Goal: Transaction & Acquisition: Download file/media

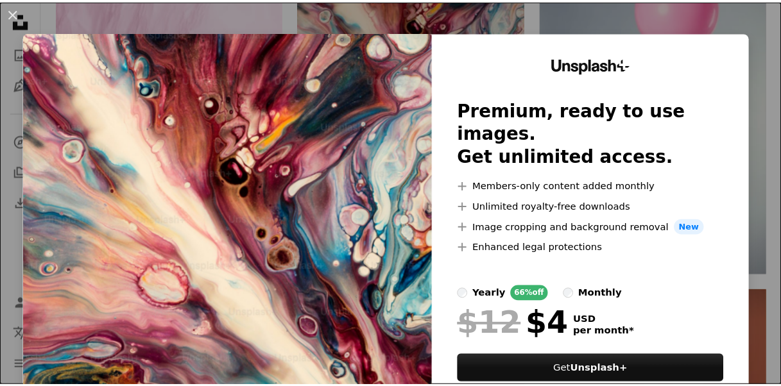
scroll to position [10562, 0]
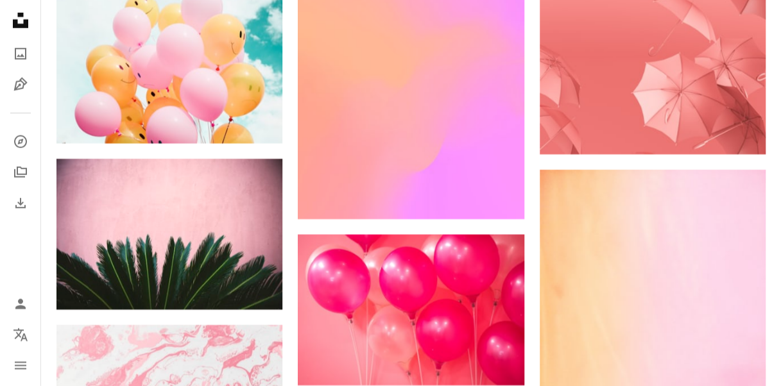
scroll to position [11164, 0]
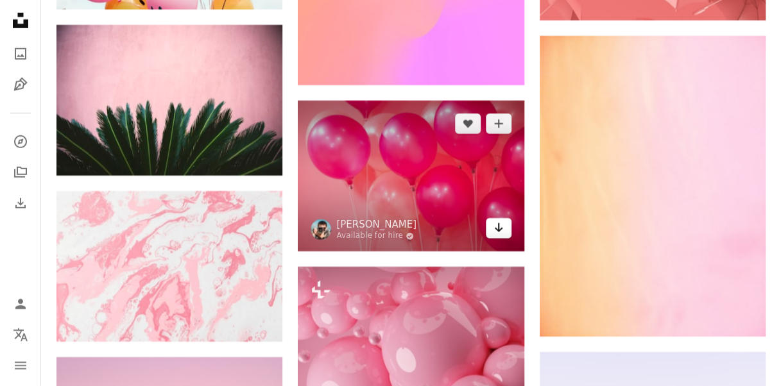
click at [497, 220] on icon "Arrow pointing down" at bounding box center [498, 227] width 10 height 15
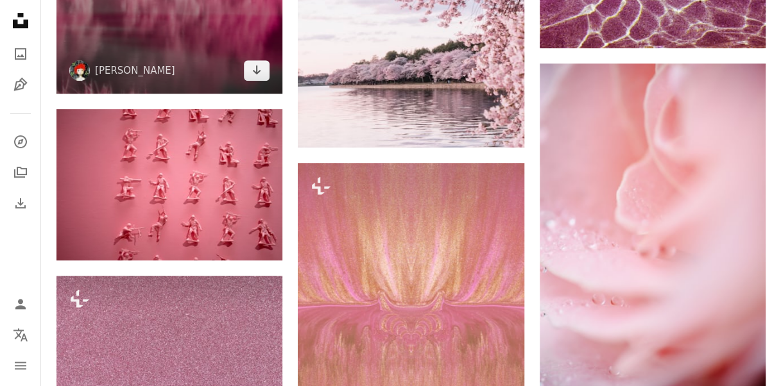
scroll to position [14365, 0]
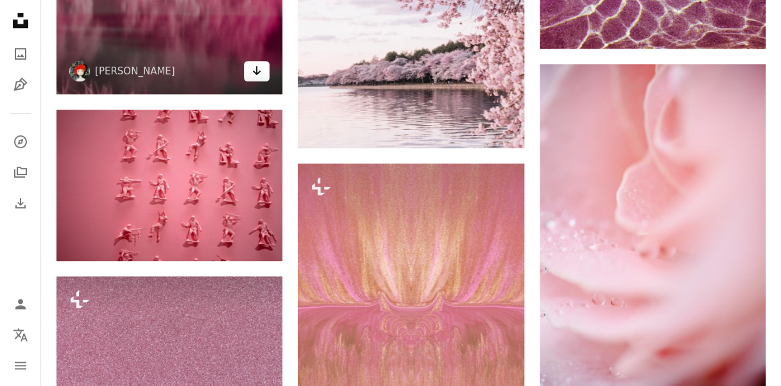
click at [264, 68] on link "Arrow pointing down" at bounding box center [257, 71] width 26 height 21
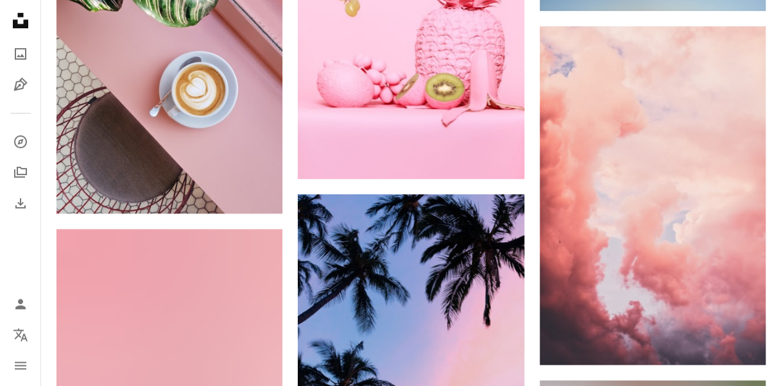
scroll to position [17348, 0]
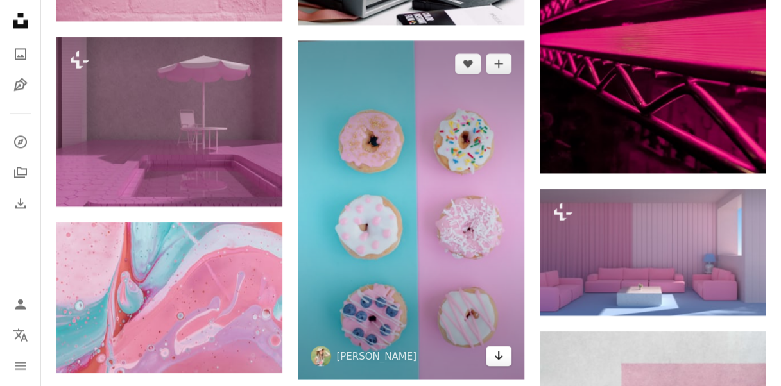
click at [498, 353] on icon "Arrow pointing down" at bounding box center [498, 355] width 10 height 15
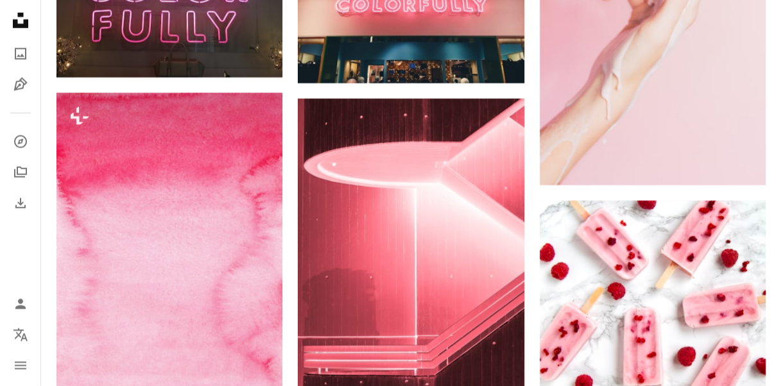
scroll to position [18071, 0]
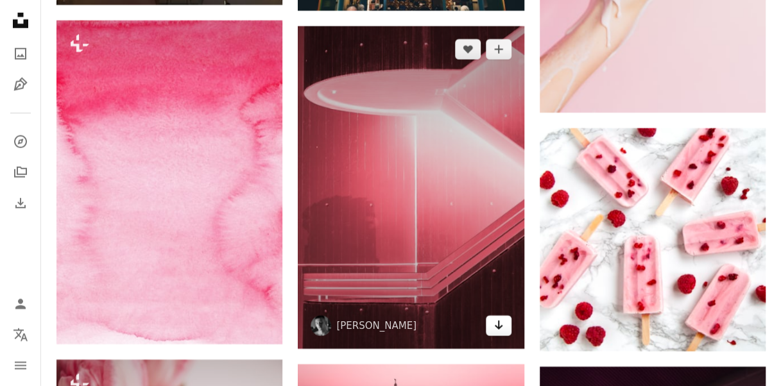
click at [495, 321] on icon "Download" at bounding box center [498, 325] width 8 height 9
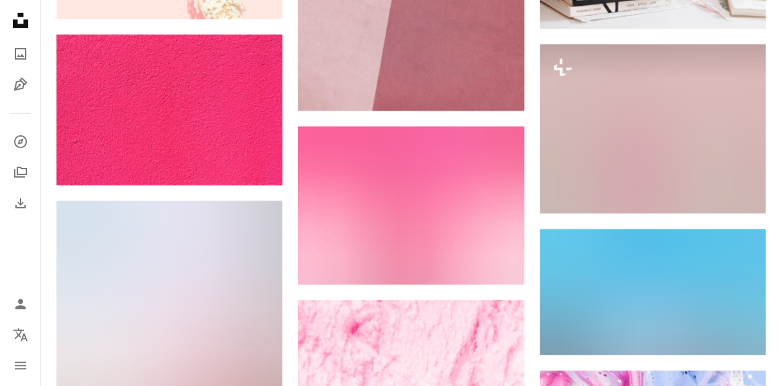
scroll to position [20930, 0]
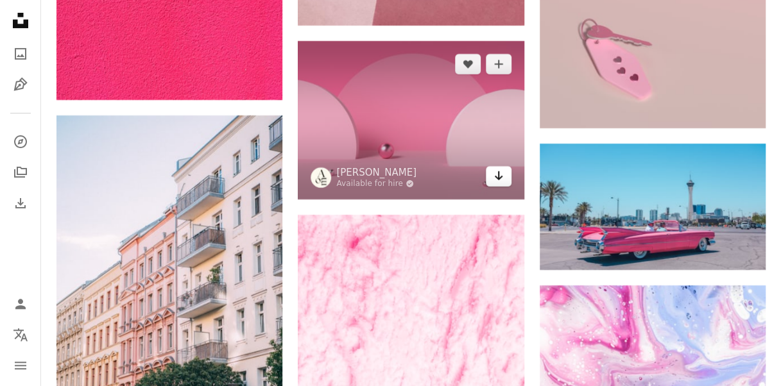
click at [498, 171] on icon "Download" at bounding box center [498, 175] width 8 height 9
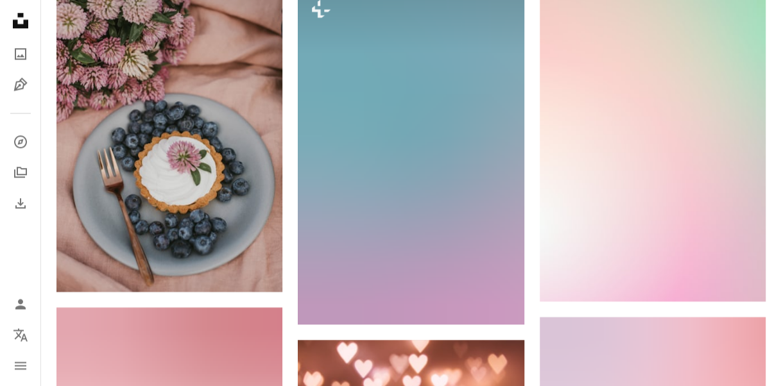
scroll to position [21759, 0]
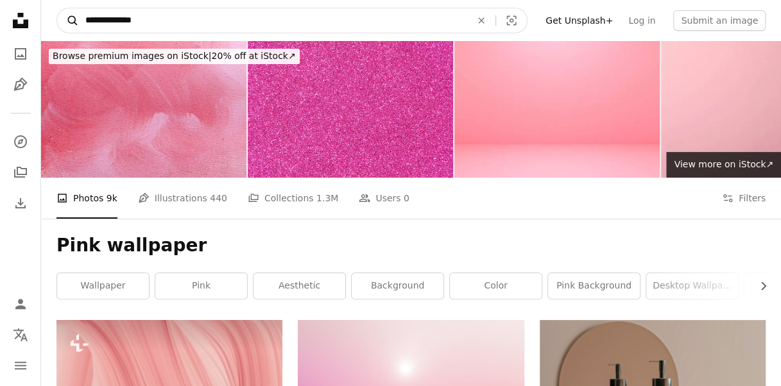
drag, startPoint x: 156, startPoint y: 31, endPoint x: 72, endPoint y: 24, distance: 84.3
click at [72, 24] on form "**********" at bounding box center [291, 21] width 471 height 26
type input "**********"
click at [69, 19] on icon "A magnifying glass" at bounding box center [68, 20] width 22 height 13
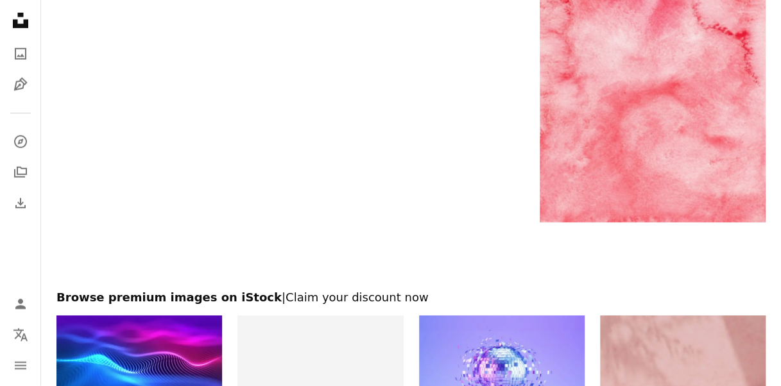
scroll to position [1740, 0]
